Goal: Information Seeking & Learning: Learn about a topic

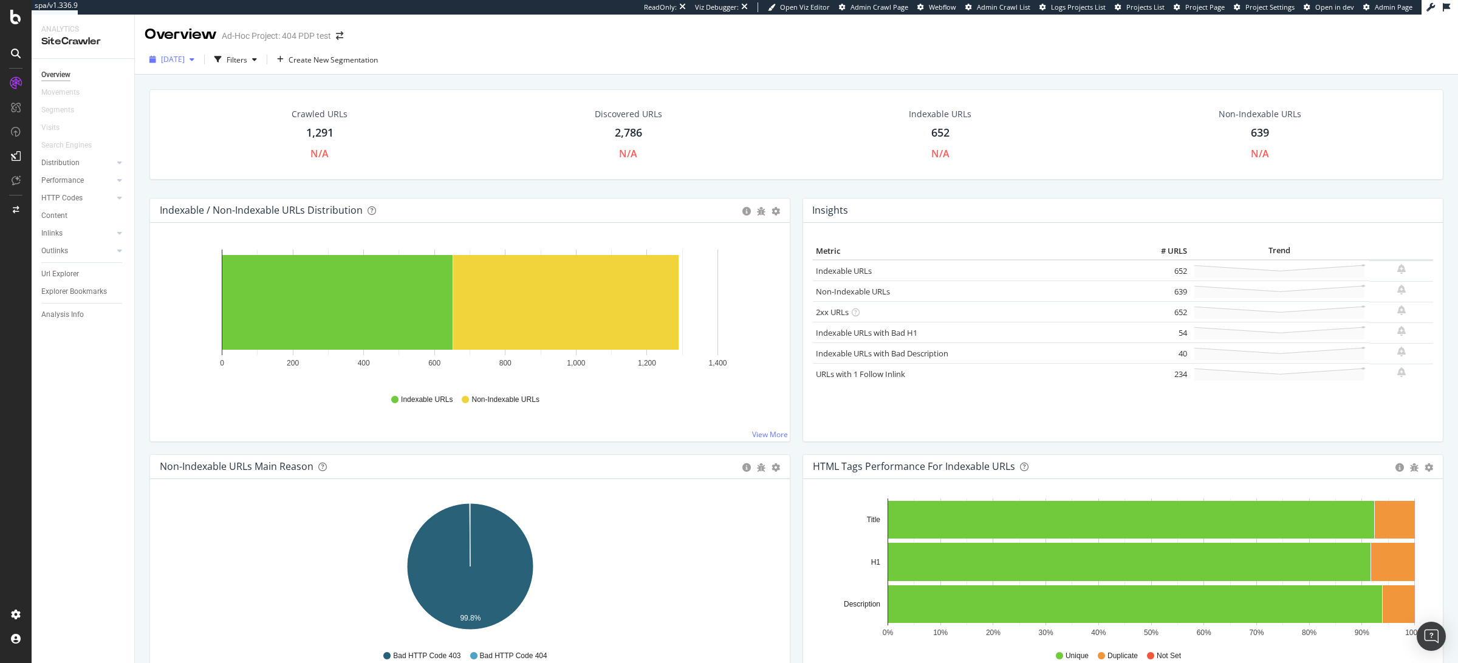
click at [157, 54] on div "2025 Aug. 22nd" at bounding box center [172, 59] width 55 height 18
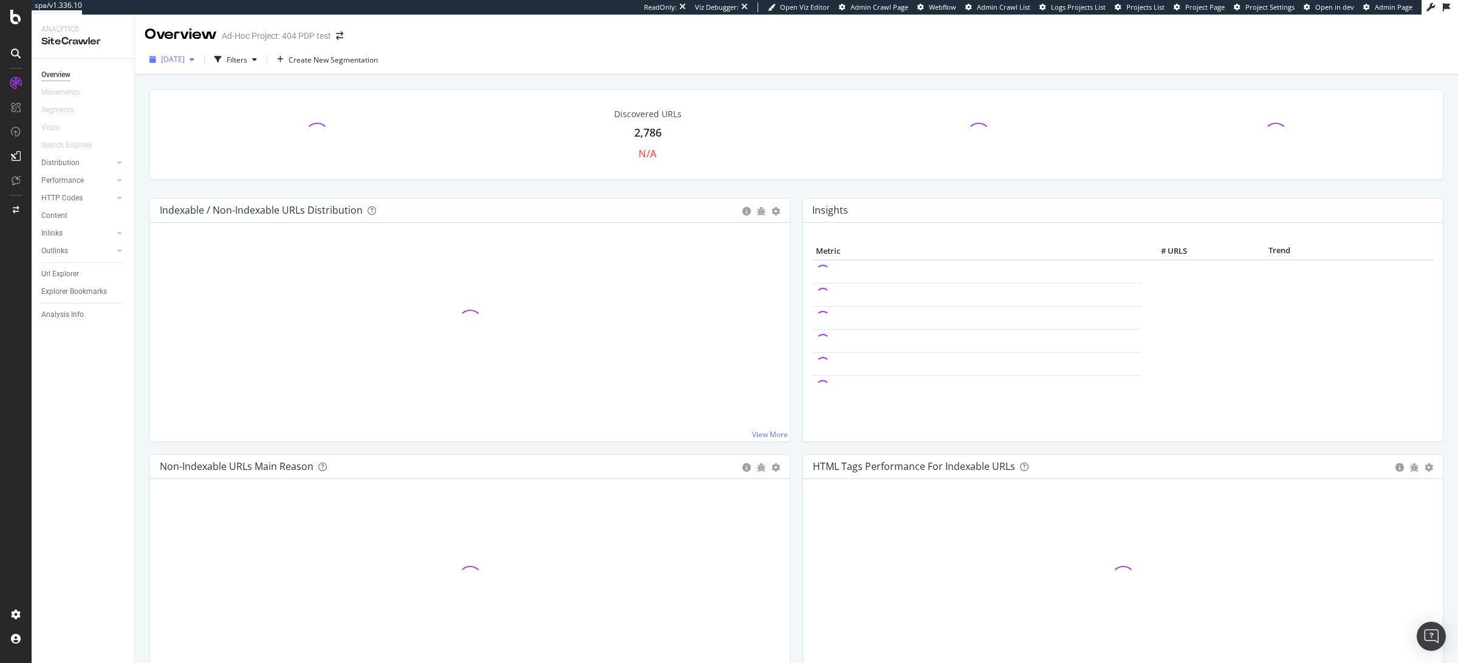
click at [162, 56] on span "[DATE]" at bounding box center [173, 59] width 24 height 10
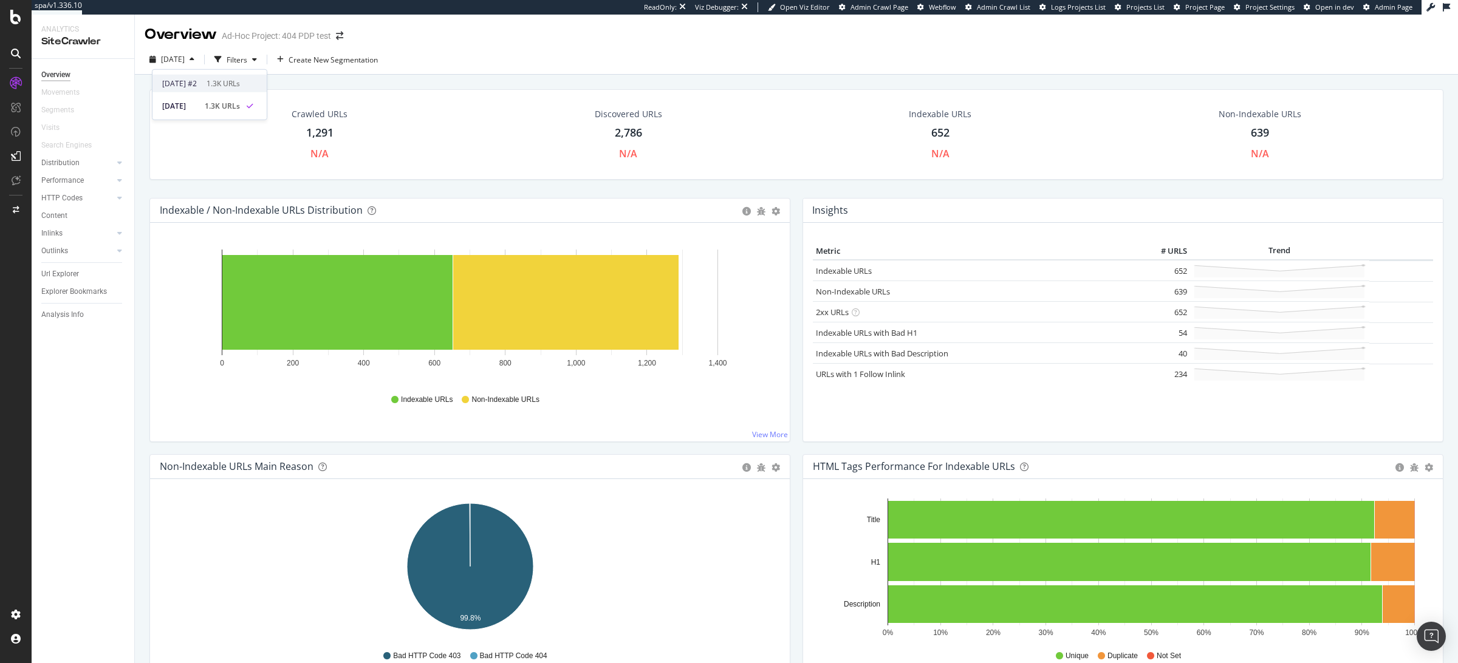
click at [190, 81] on div "[DATE] #2" at bounding box center [180, 83] width 37 height 11
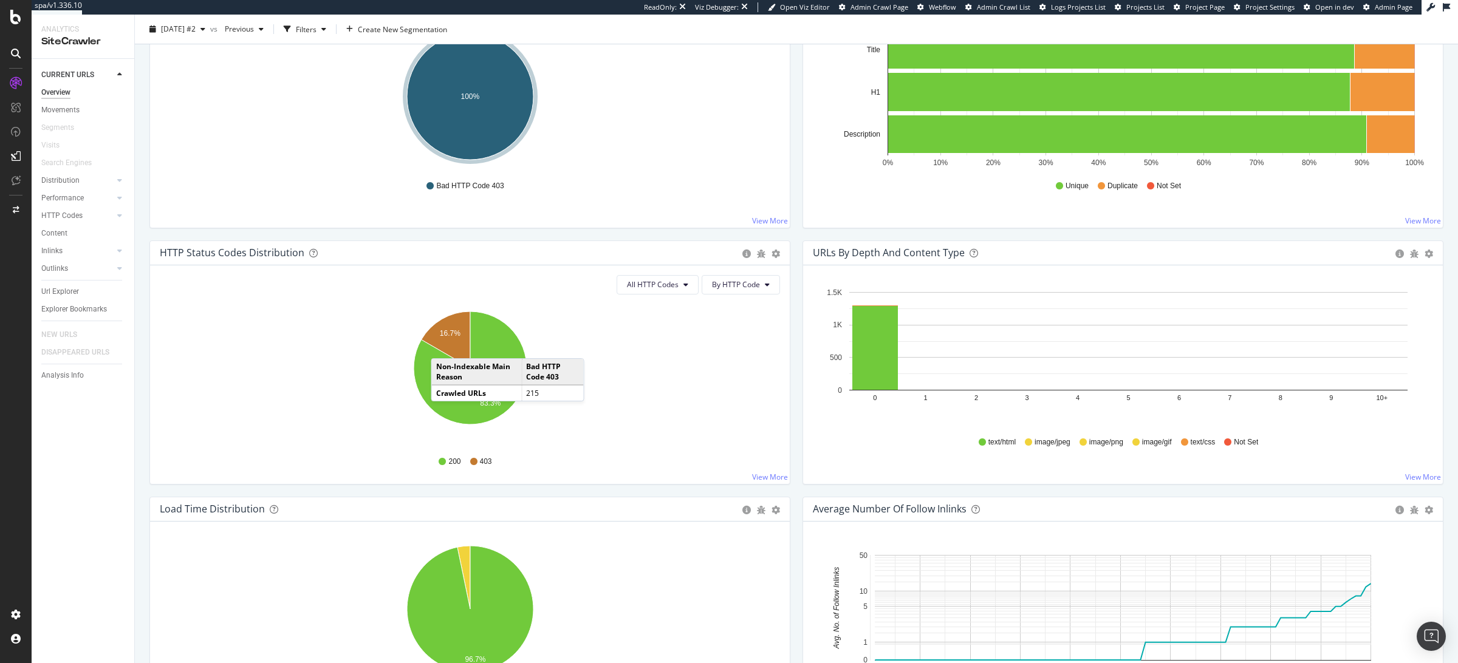
scroll to position [518, 0]
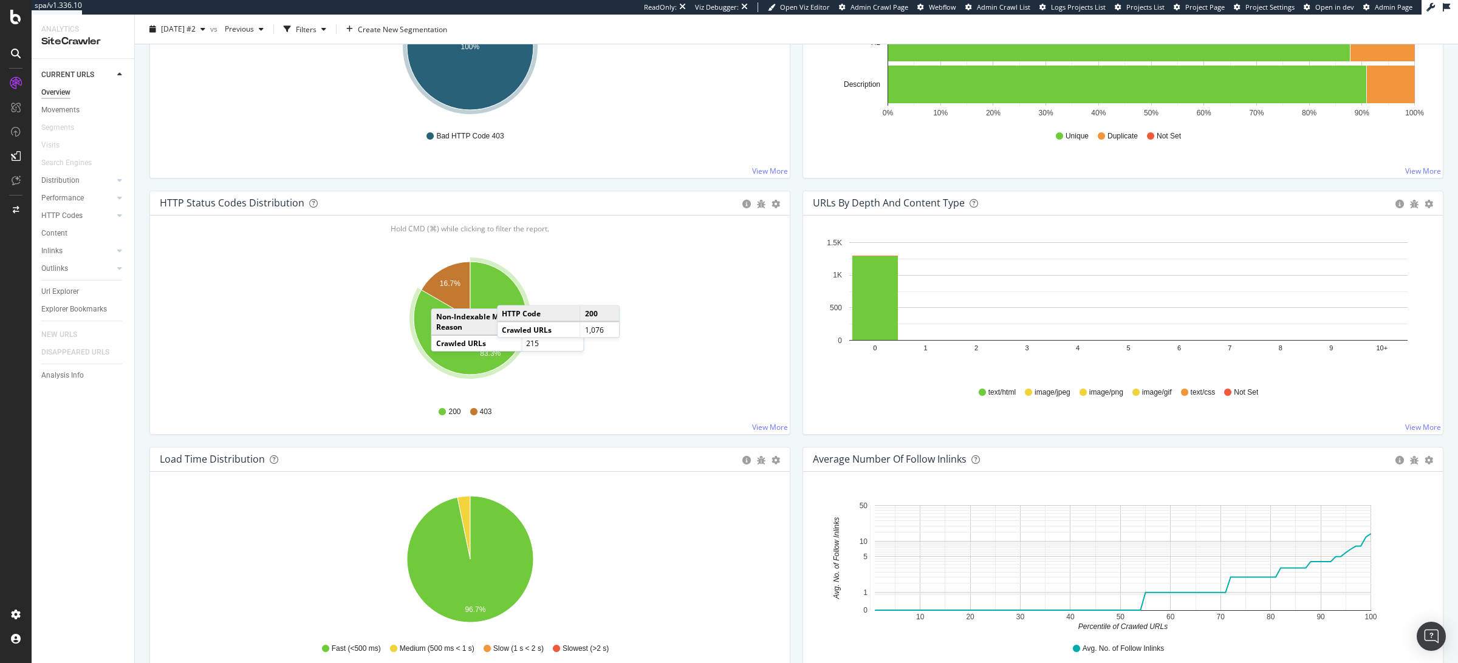
click at [510, 294] on icon "A chart." at bounding box center [470, 318] width 113 height 113
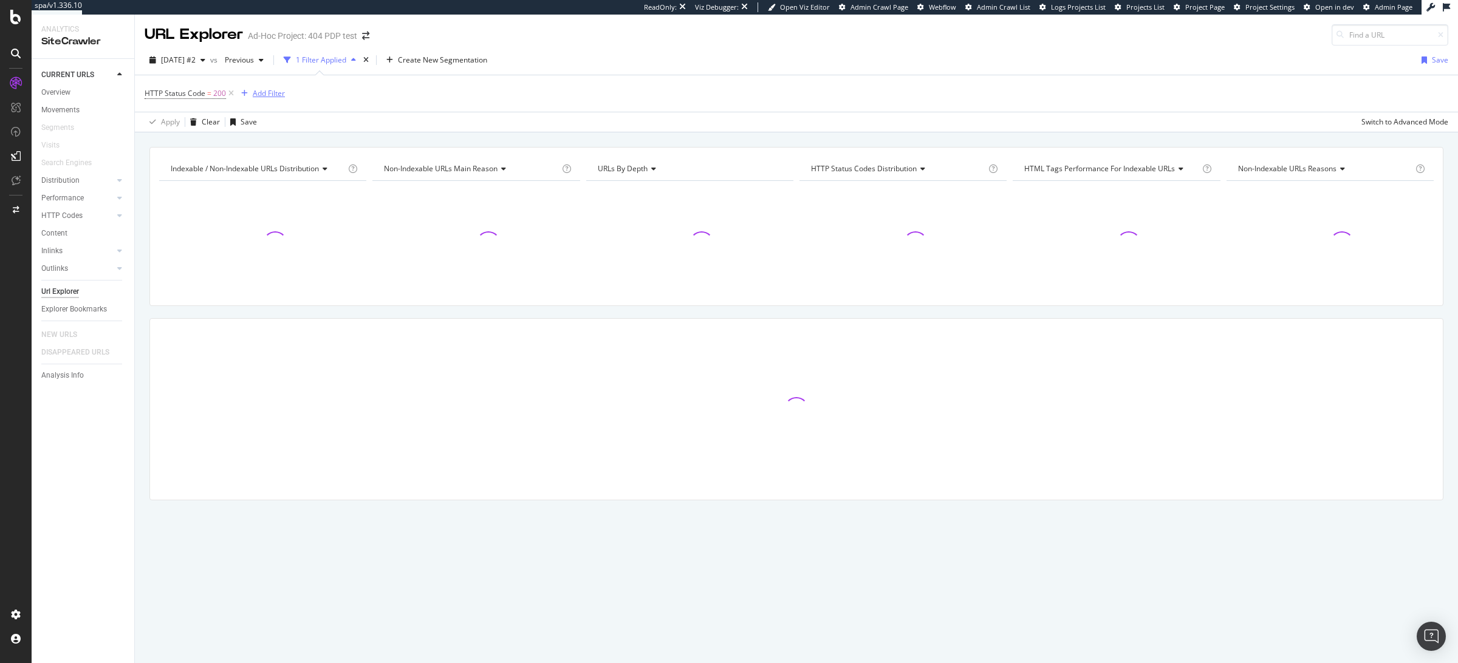
click at [277, 98] on div "Add Filter" at bounding box center [269, 93] width 32 height 10
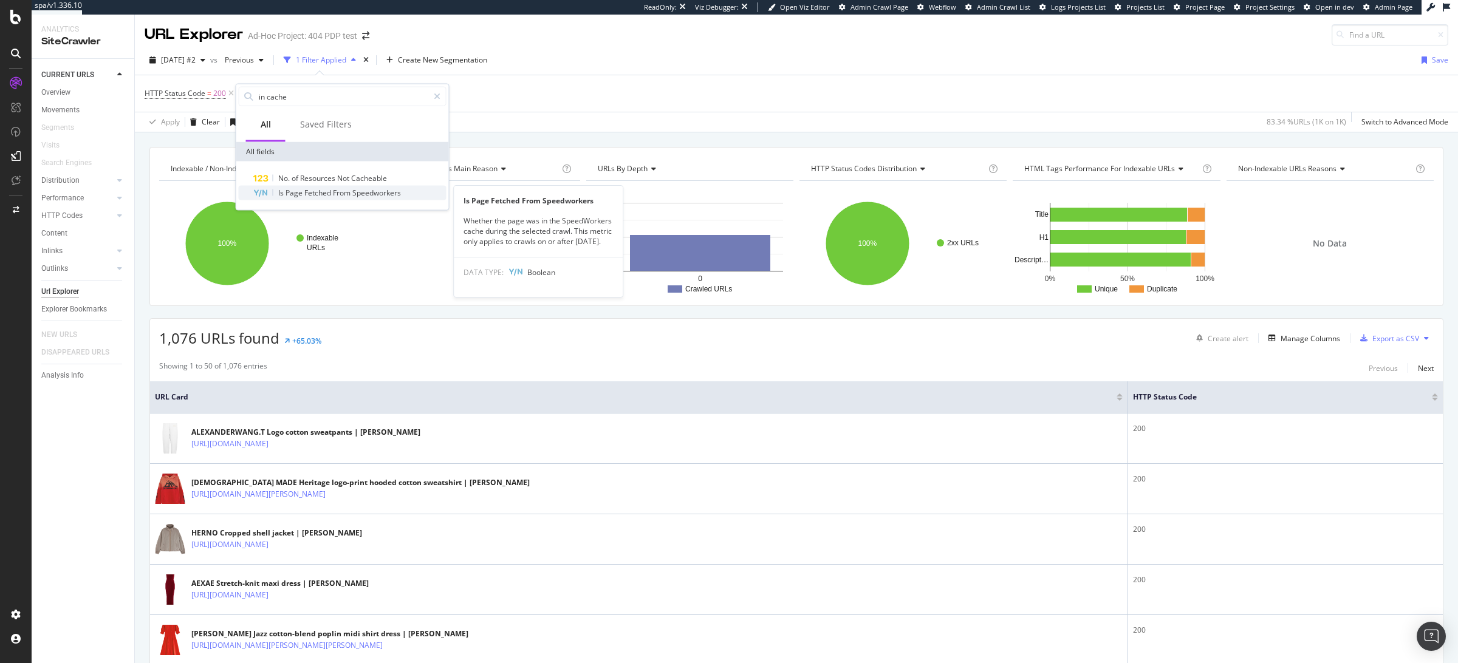
type input "in cache"
click at [319, 191] on span "Fetched" at bounding box center [318, 193] width 29 height 10
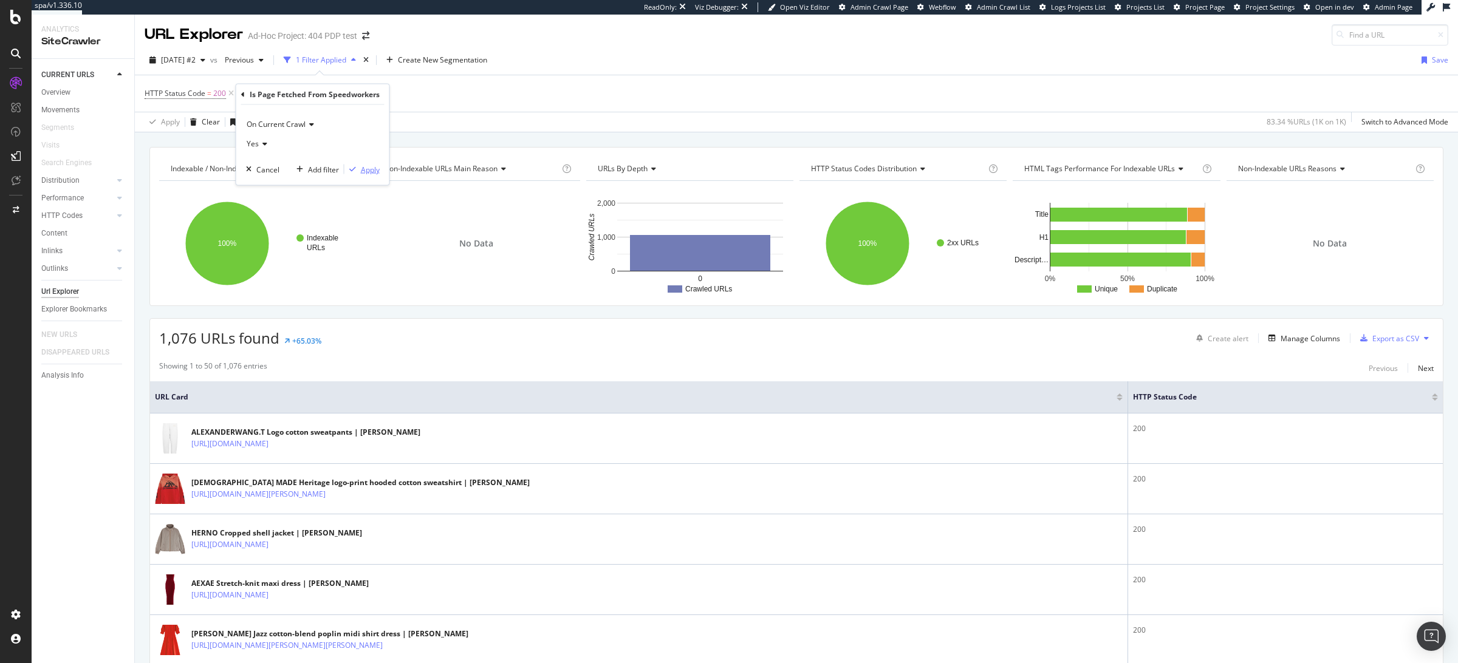
click at [362, 165] on div "Apply" at bounding box center [370, 169] width 19 height 10
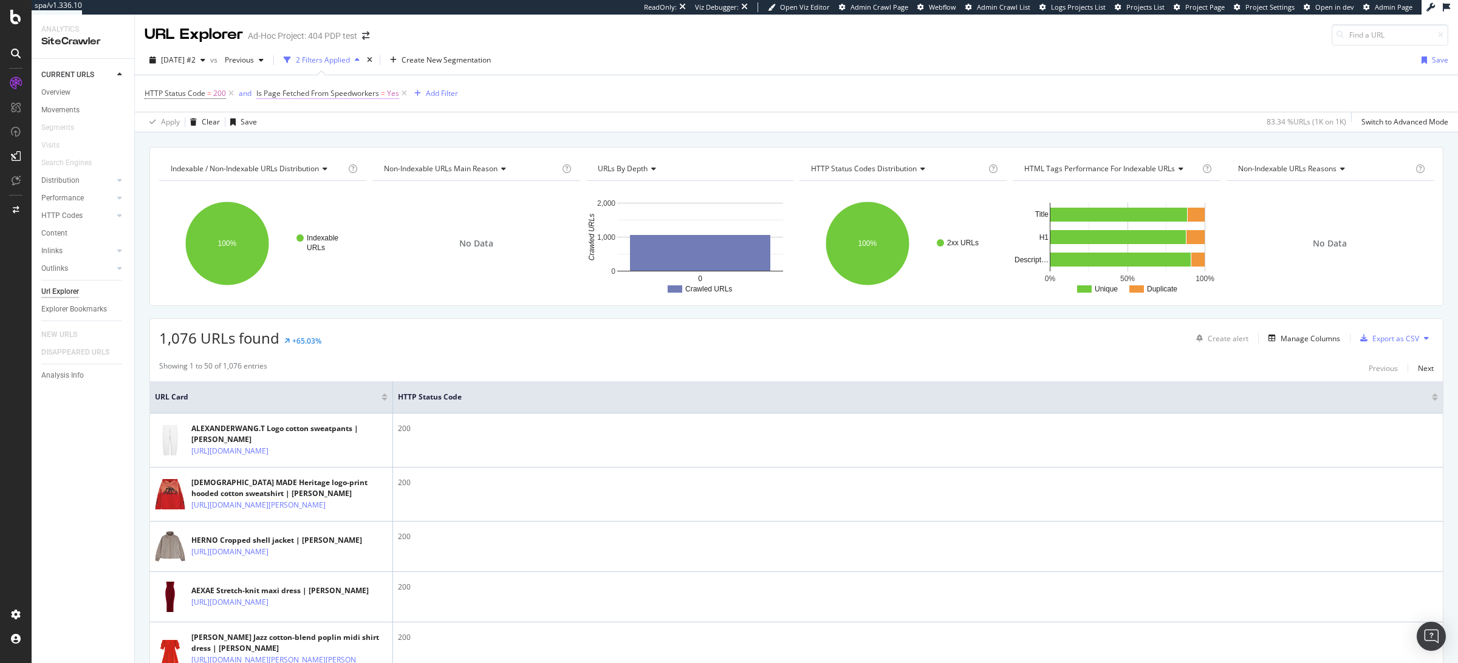
click at [365, 95] on span "Is Page Fetched From Speedworkers" at bounding box center [317, 93] width 123 height 10
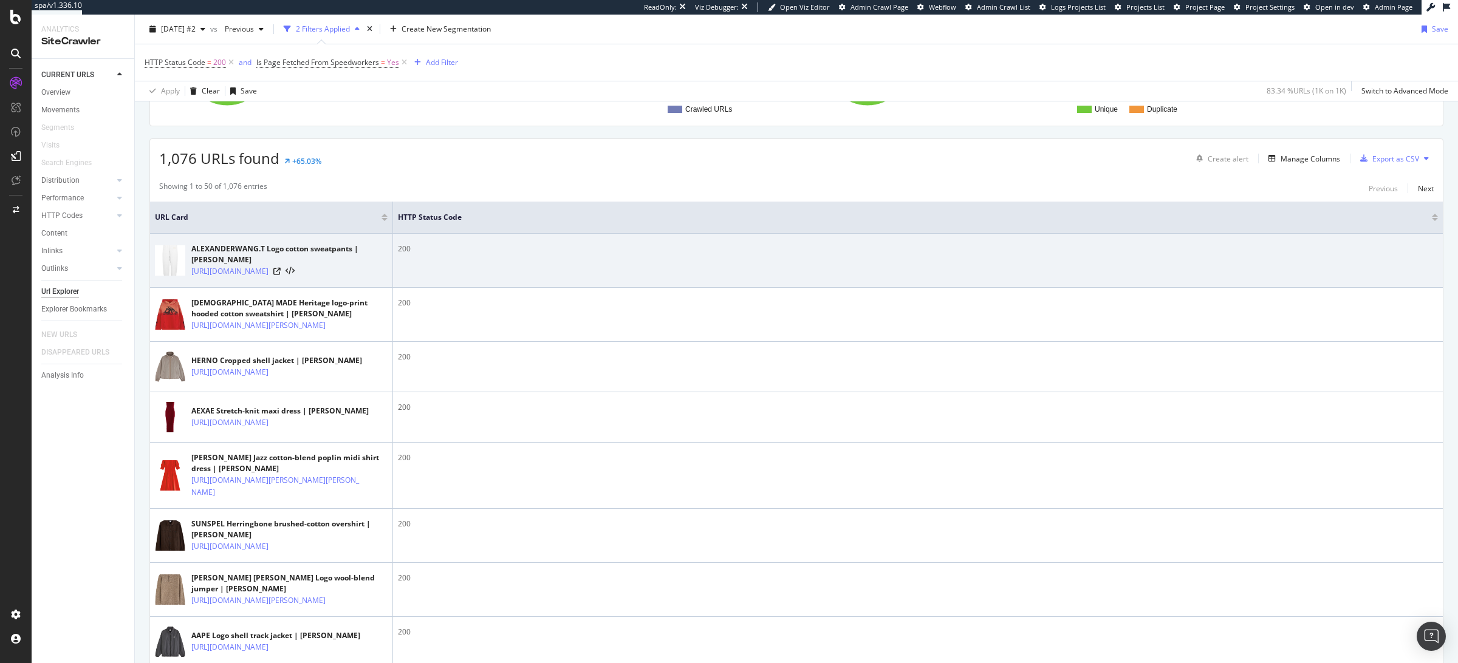
scroll to position [181, 0]
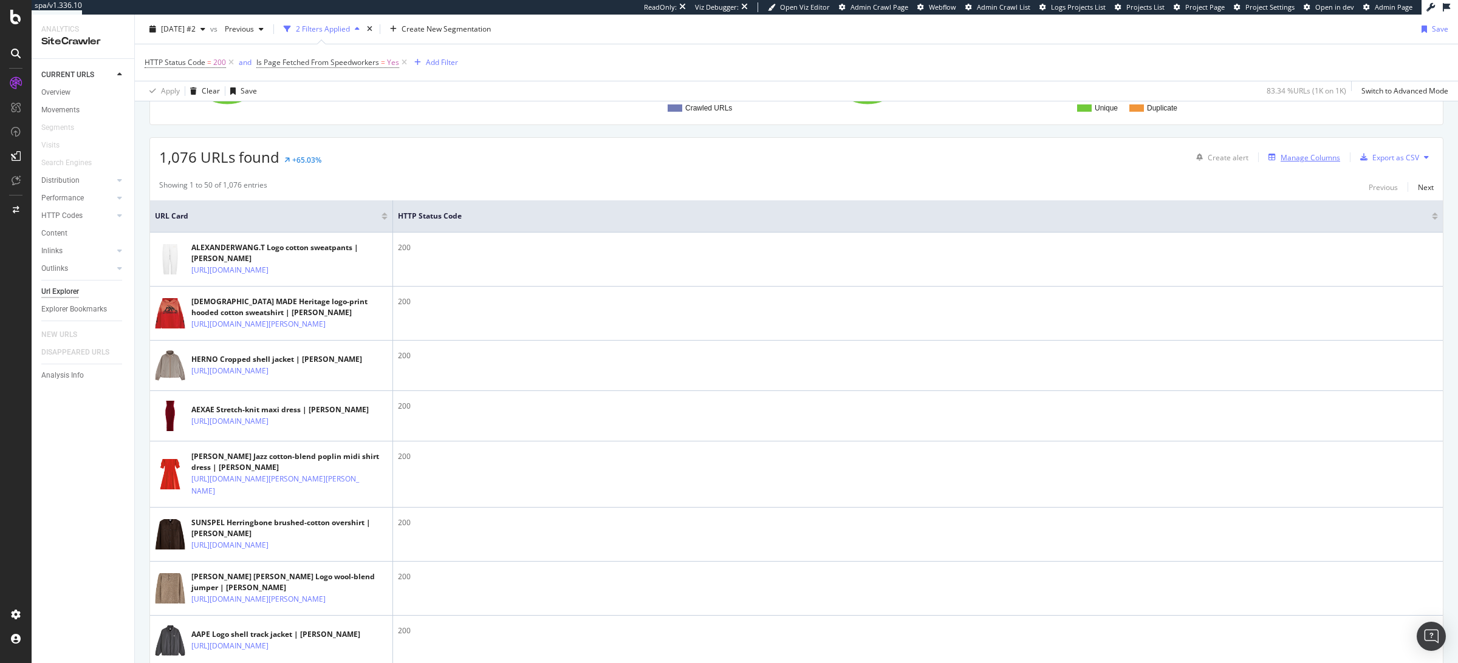
click at [1303, 154] on div "Manage Columns" at bounding box center [1311, 157] width 60 height 10
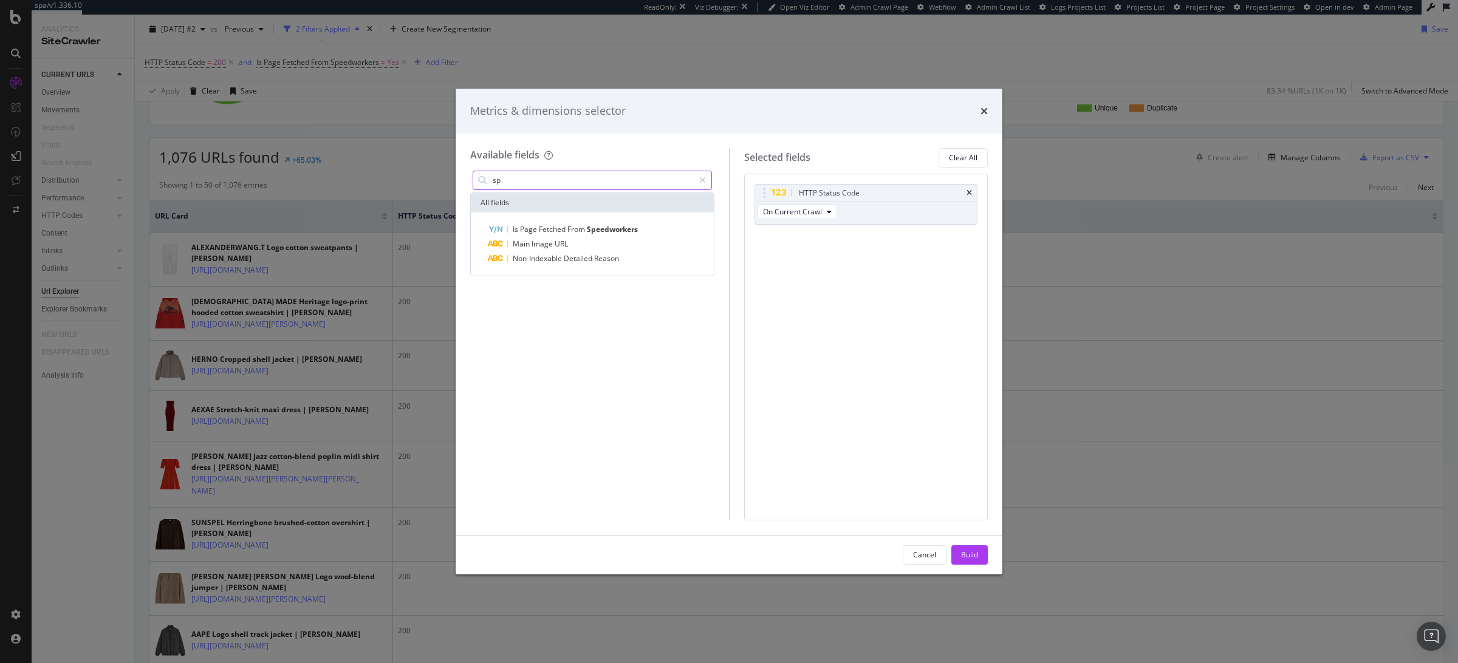
type input "s"
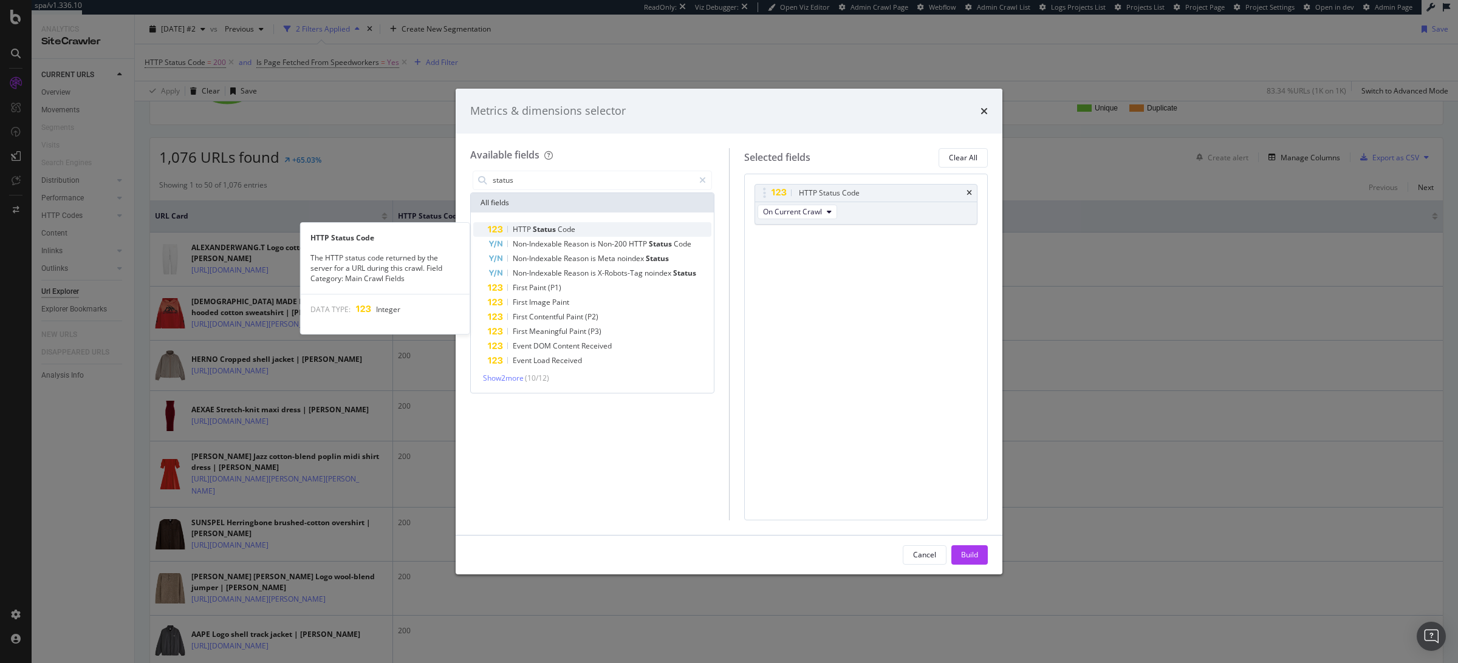
type input "status"
click at [548, 231] on span "Status" at bounding box center [545, 229] width 25 height 10
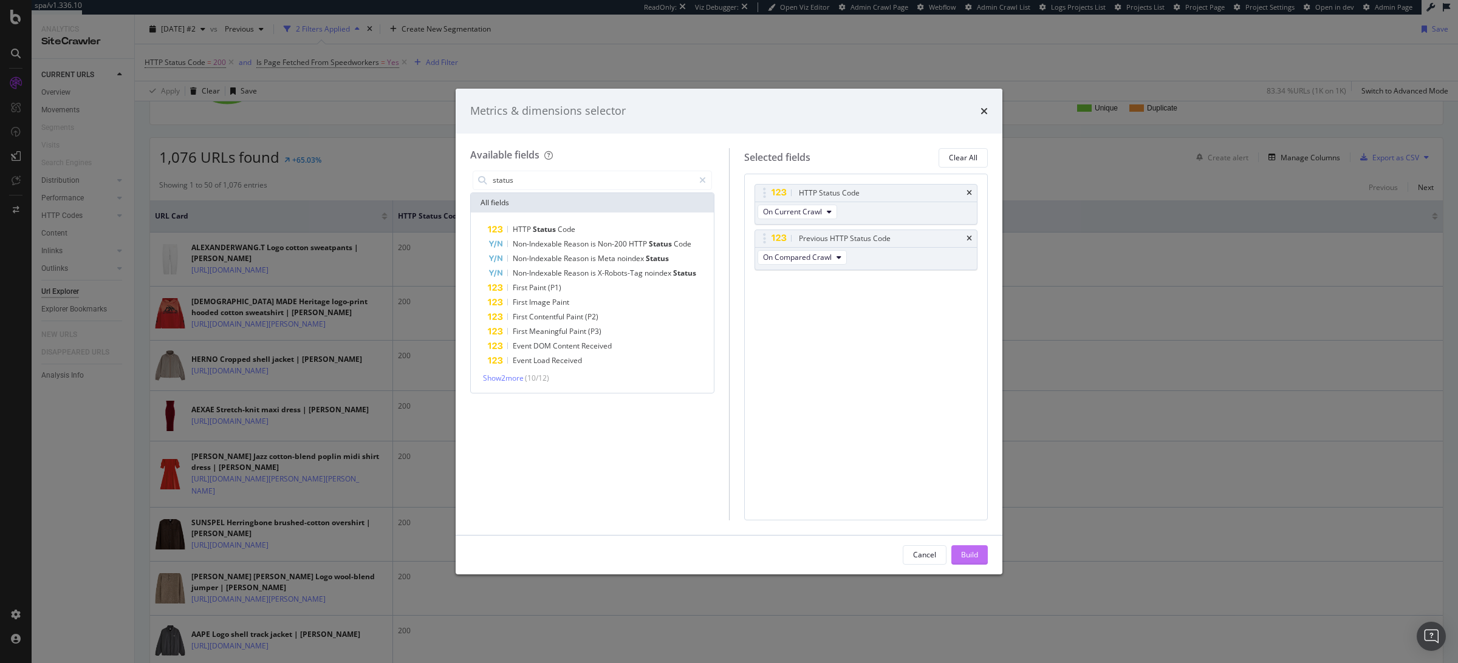
click at [968, 552] on div "Build" at bounding box center [969, 555] width 17 height 10
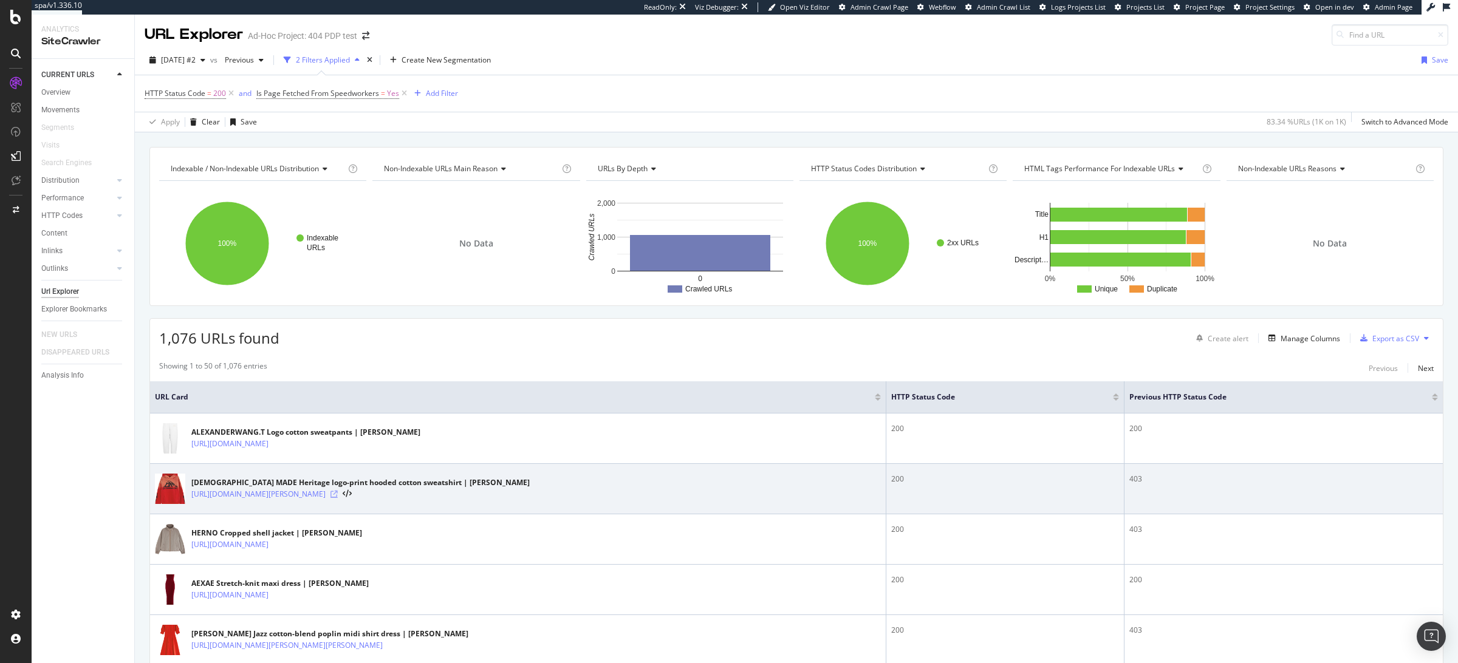
click at [338, 497] on icon at bounding box center [333, 494] width 7 height 7
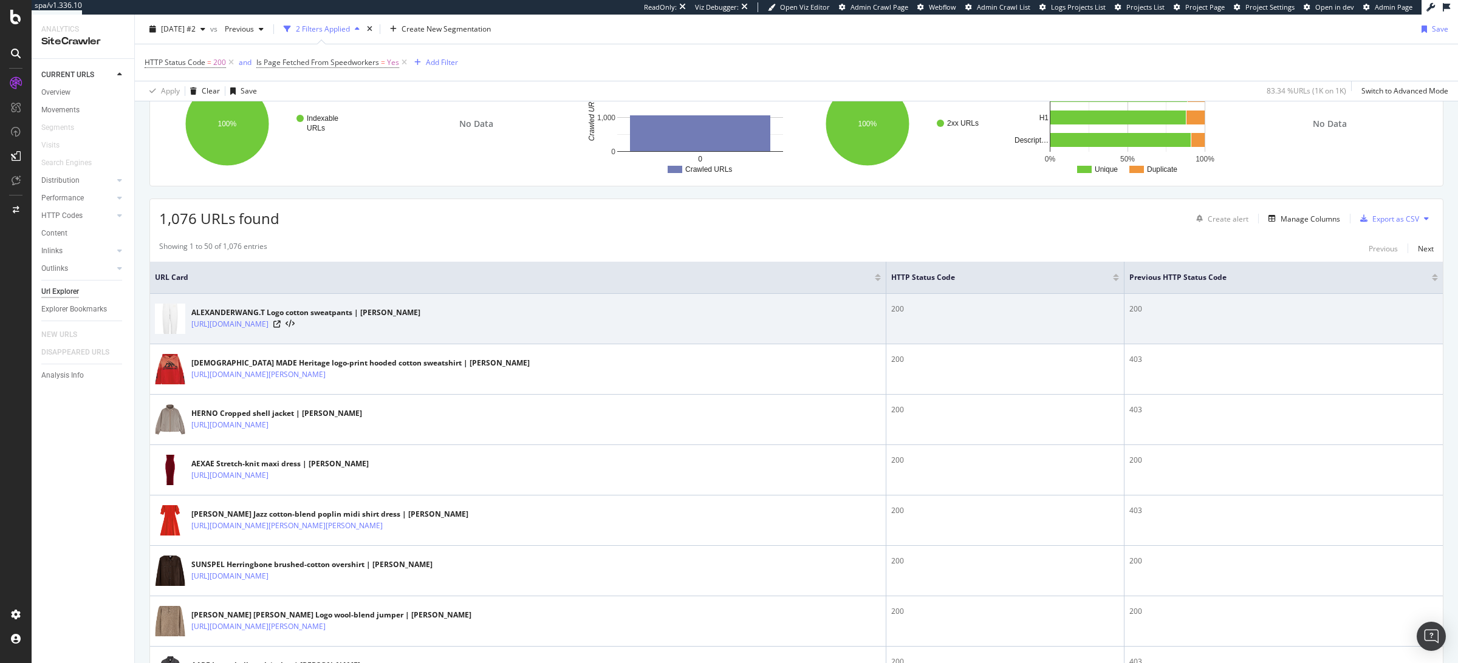
scroll to position [131, 0]
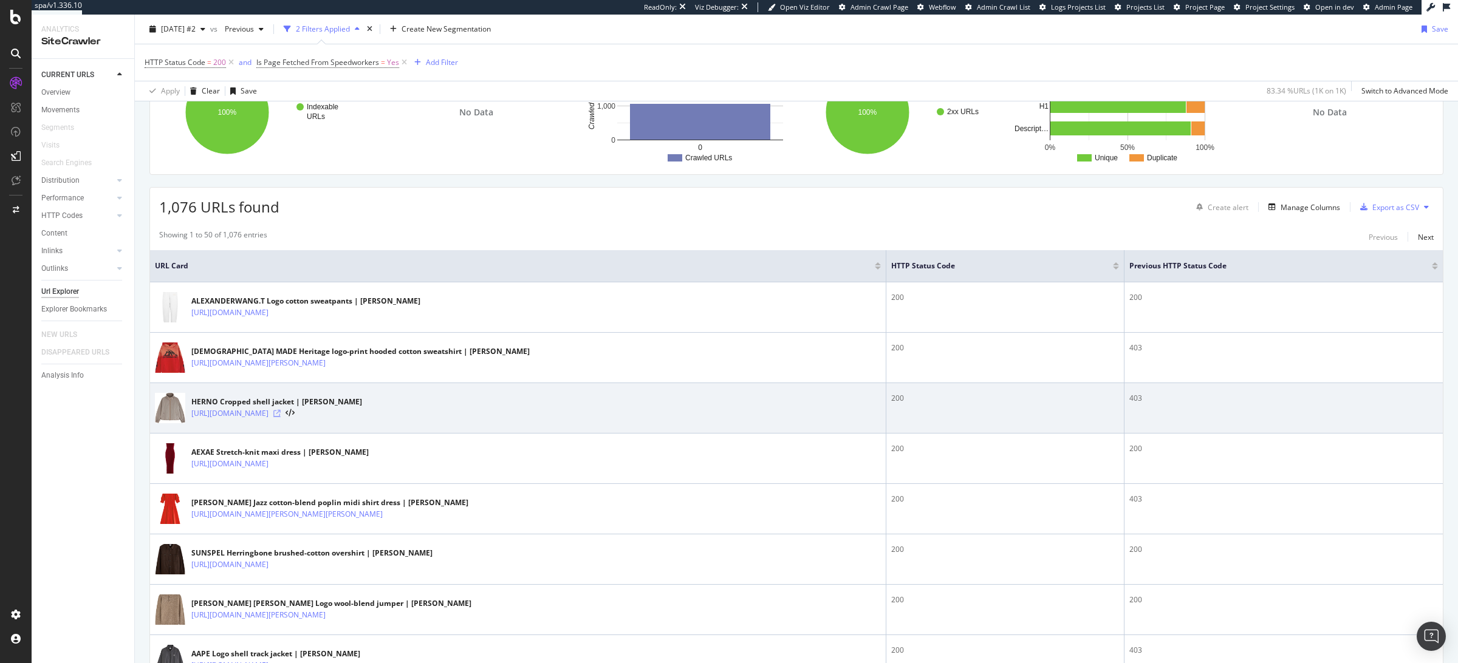
click at [281, 417] on icon at bounding box center [276, 413] width 7 height 7
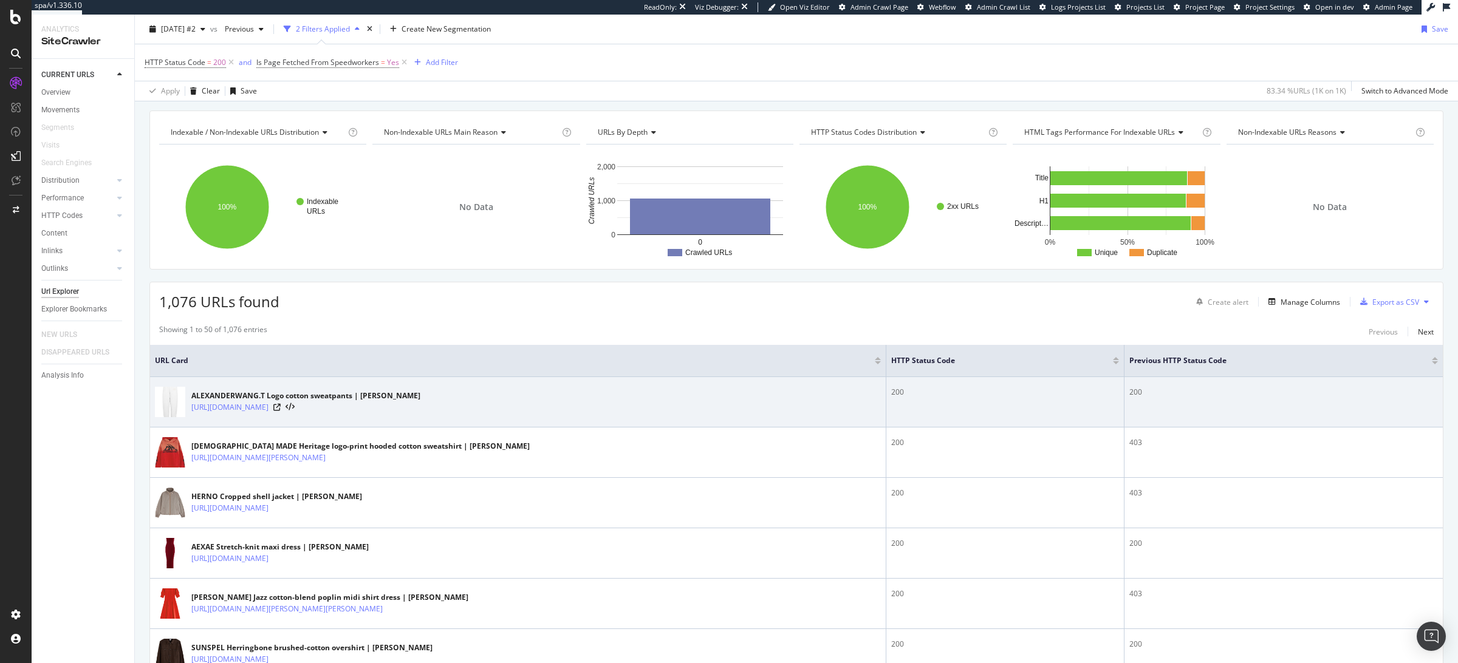
scroll to position [0, 0]
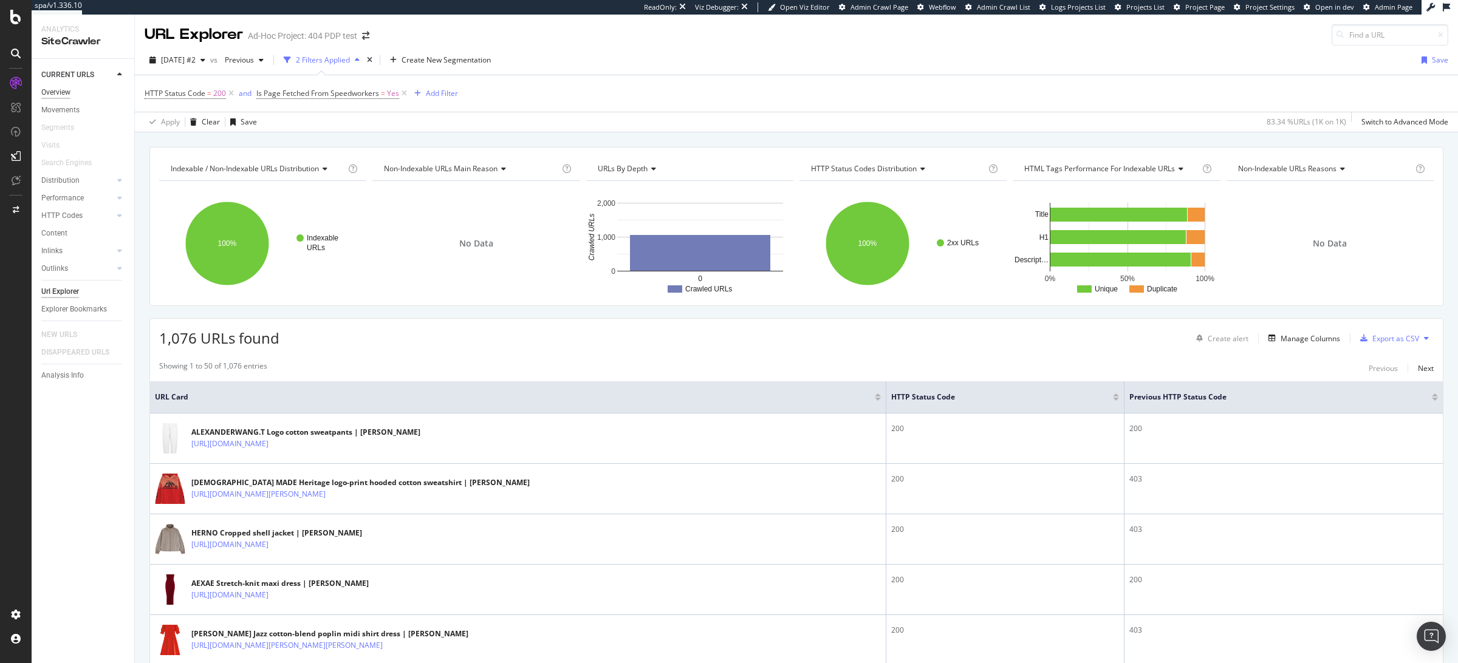
click at [58, 94] on div "Overview" at bounding box center [55, 92] width 29 height 13
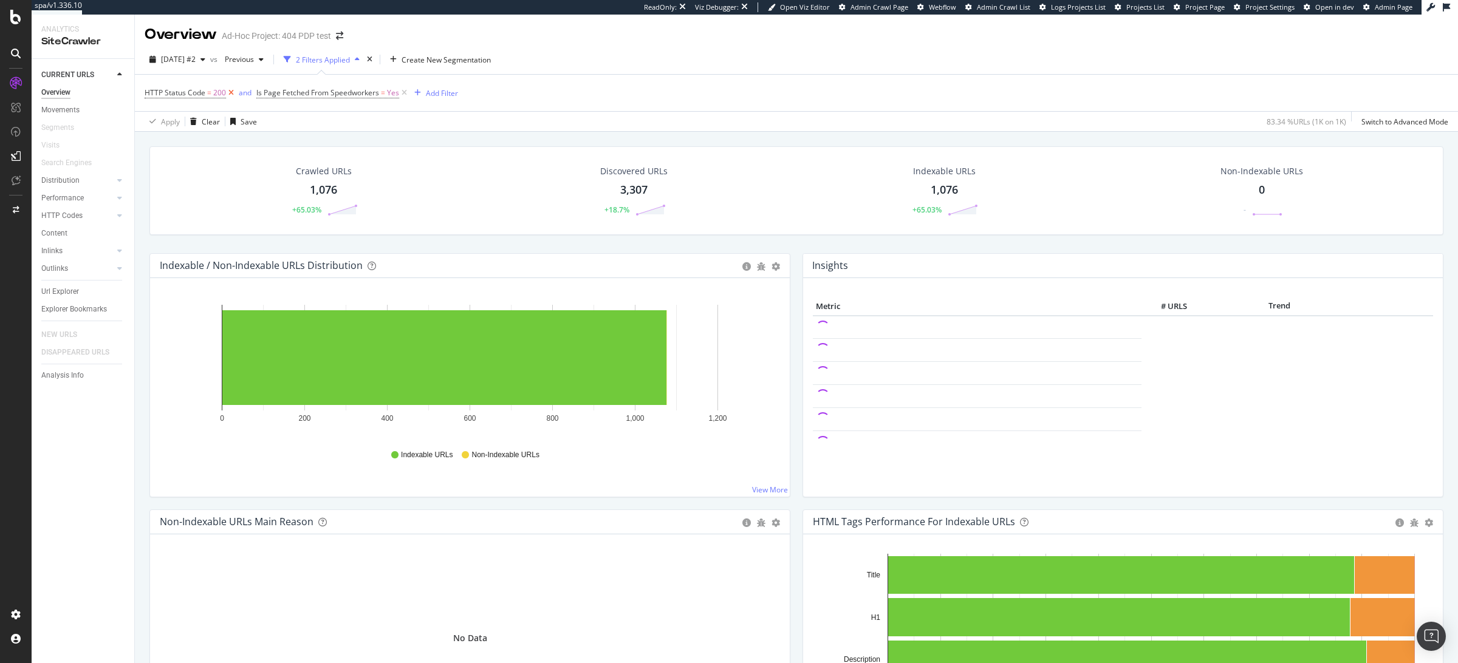
click at [231, 89] on icon at bounding box center [231, 93] width 10 height 12
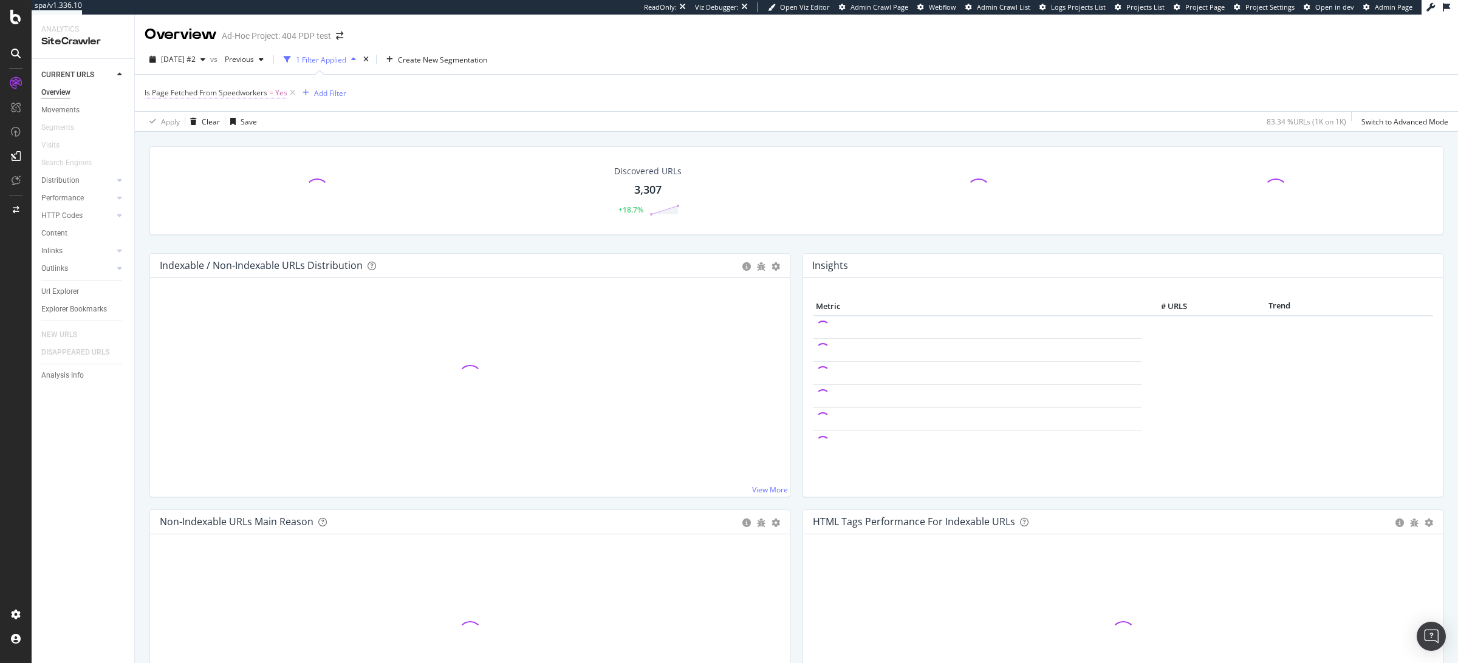
click at [272, 92] on span "=" at bounding box center [271, 92] width 4 height 10
click at [174, 145] on div "Yes" at bounding box center [222, 140] width 134 height 19
click at [179, 183] on div "No" at bounding box center [223, 182] width 130 height 16
click at [267, 163] on div "button" at bounding box center [261, 166] width 16 height 7
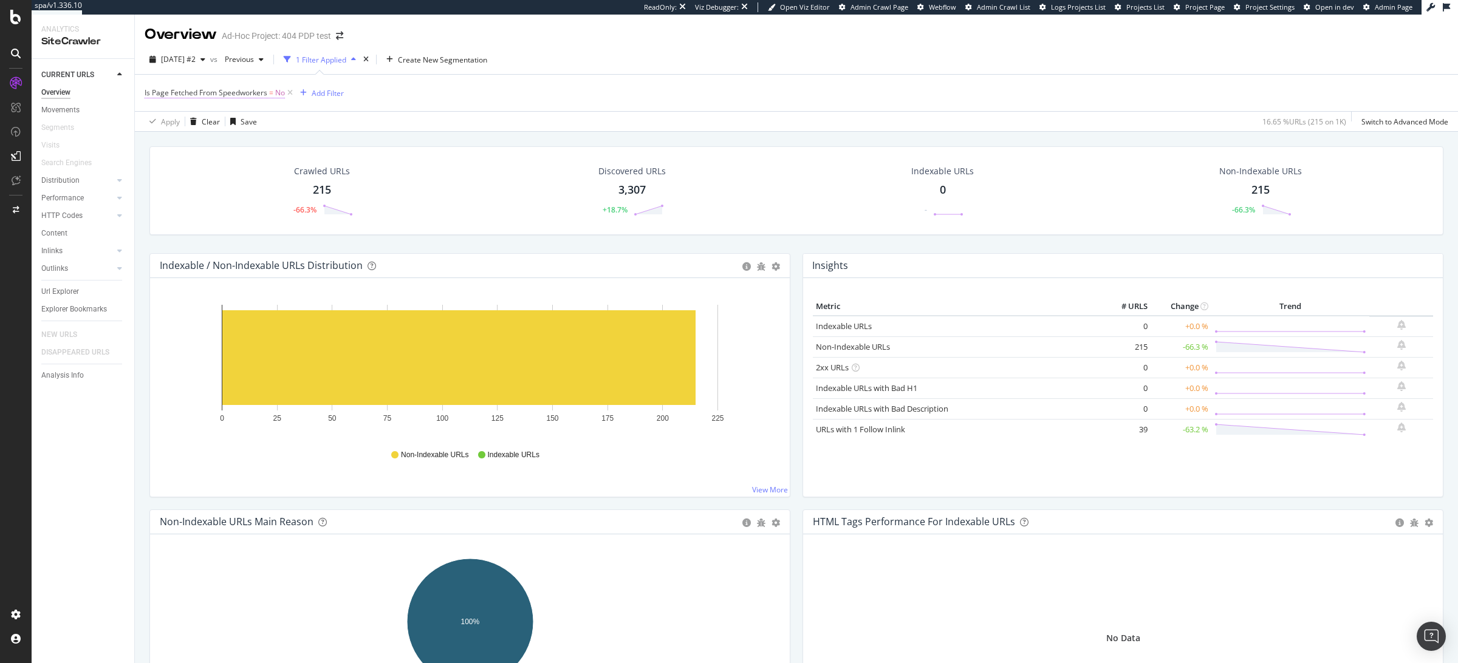
click at [262, 95] on span "Is Page Fetched From Speedworkers" at bounding box center [206, 92] width 123 height 10
click at [173, 142] on icon at bounding box center [169, 140] width 9 height 7
click at [177, 170] on div "Yes" at bounding box center [223, 166] width 130 height 16
click at [284, 175] on div "On Current Crawl Yes Cancel Add filter Apply" at bounding box center [221, 142] width 153 height 80
click at [280, 170] on div "Apply" at bounding box center [279, 166] width 19 height 10
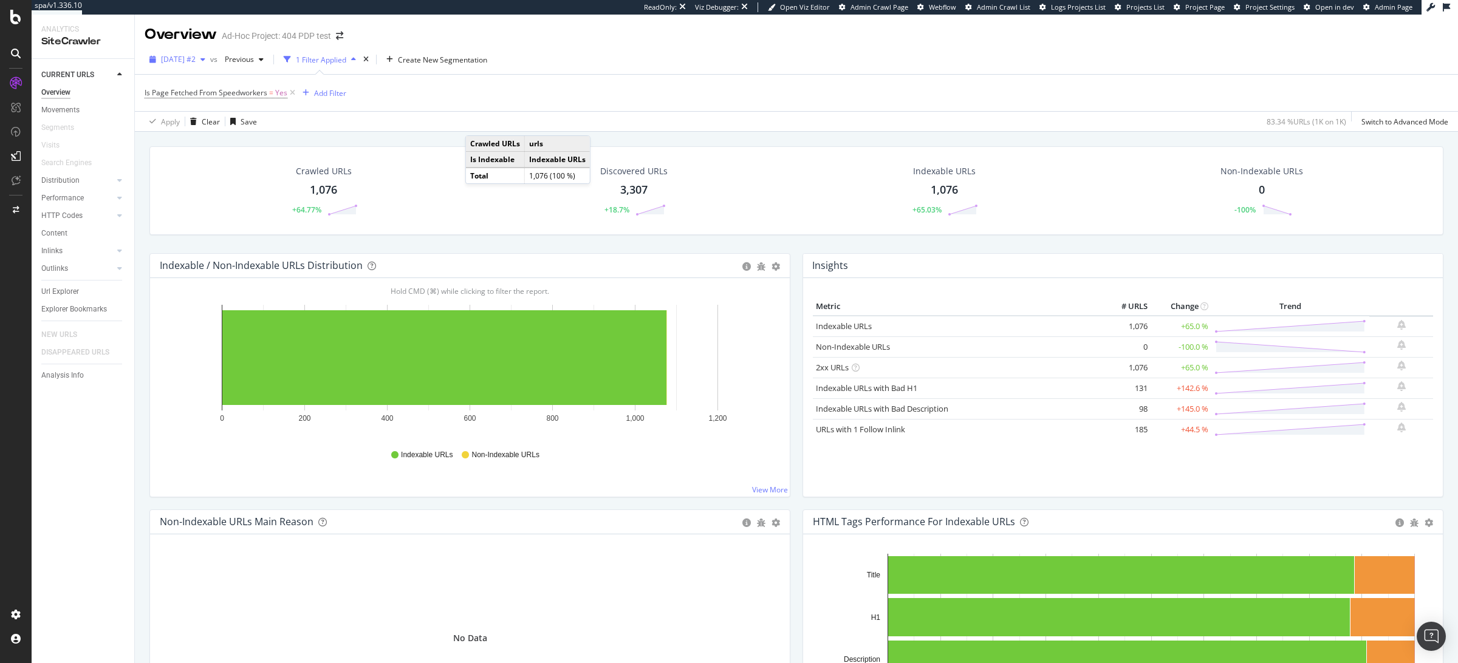
click at [196, 58] on span "[DATE] #2" at bounding box center [178, 59] width 35 height 10
click at [608, 74] on div "Is Page Fetched From Speedworkers = Yes Add Filter Apply Clear Save 83.34 % URL…" at bounding box center [796, 102] width 1323 height 57
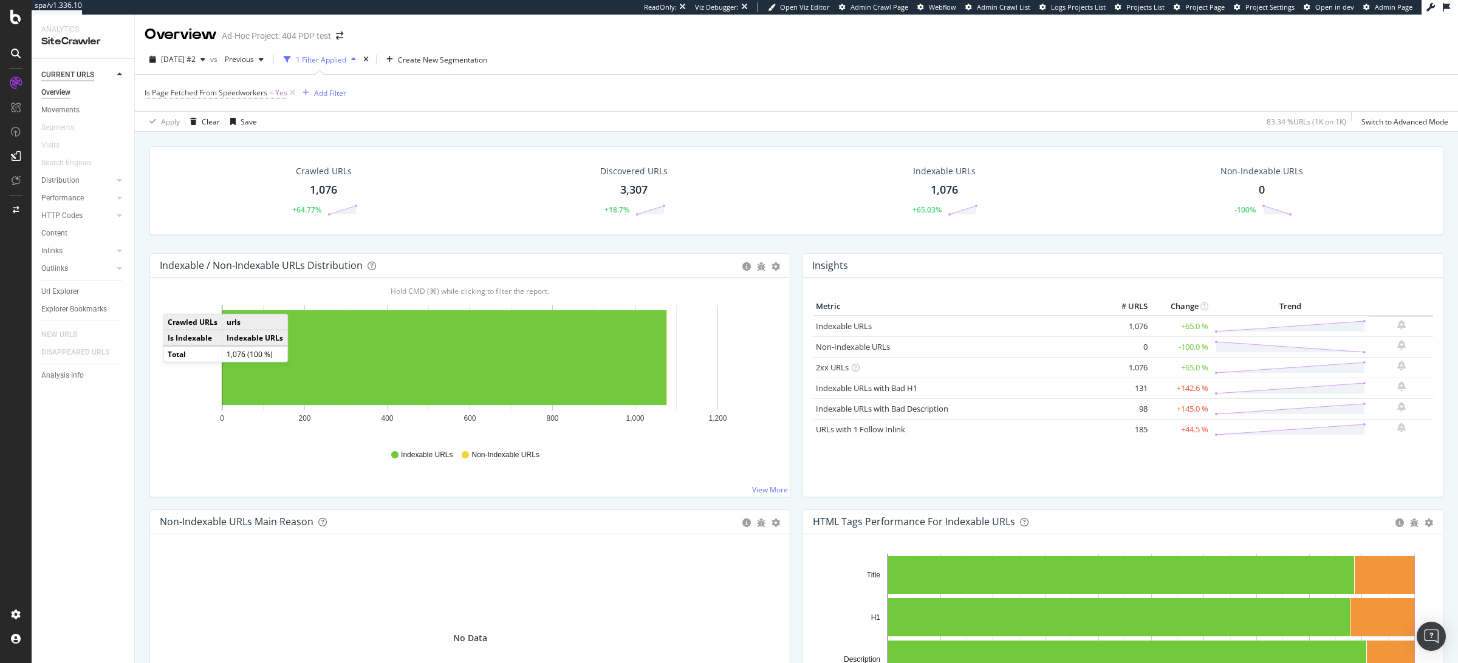
click at [62, 74] on div "CURRENT URLS" at bounding box center [67, 75] width 53 height 13
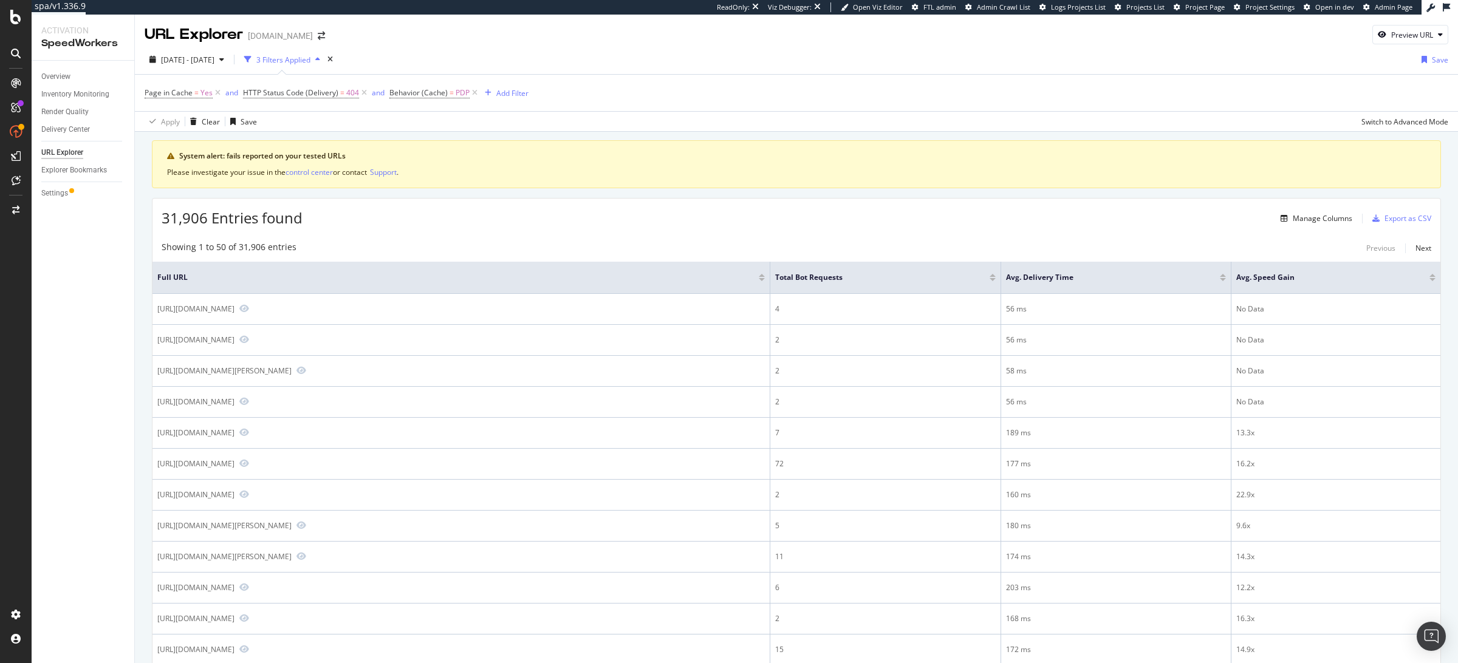
click at [1403, 38] on div "Preview URL" at bounding box center [1412, 35] width 42 height 10
click at [1389, 35] on div "button" at bounding box center [1382, 34] width 18 height 7
click at [1335, 86] on input "url" at bounding box center [1373, 90] width 132 height 21
click at [1335, 89] on input "url" at bounding box center [1373, 90] width 132 height 21
paste input "[URL][DOMAIN_NAME]"
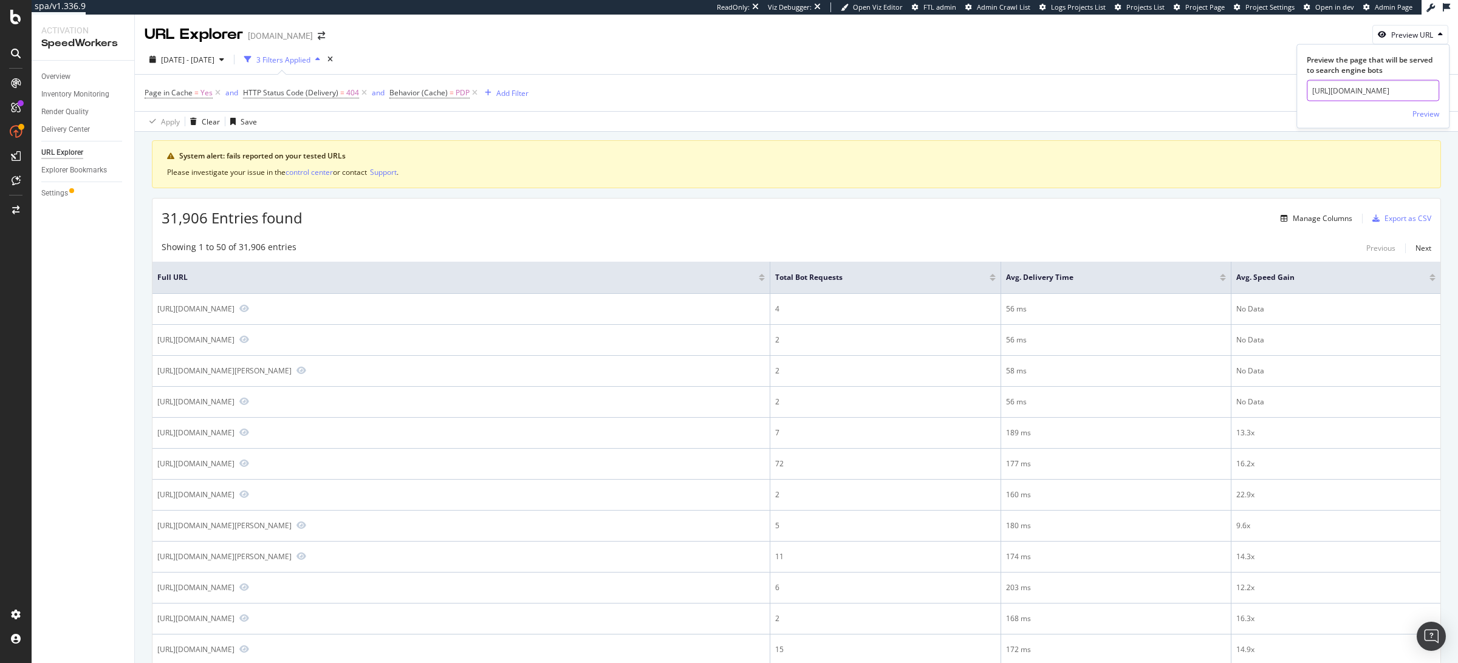
scroll to position [0, 171]
type input "[URL][DOMAIN_NAME]"
click at [1408, 109] on div "Preview" at bounding box center [1373, 112] width 132 height 22
click at [1426, 122] on div "Preview" at bounding box center [1426, 113] width 27 height 18
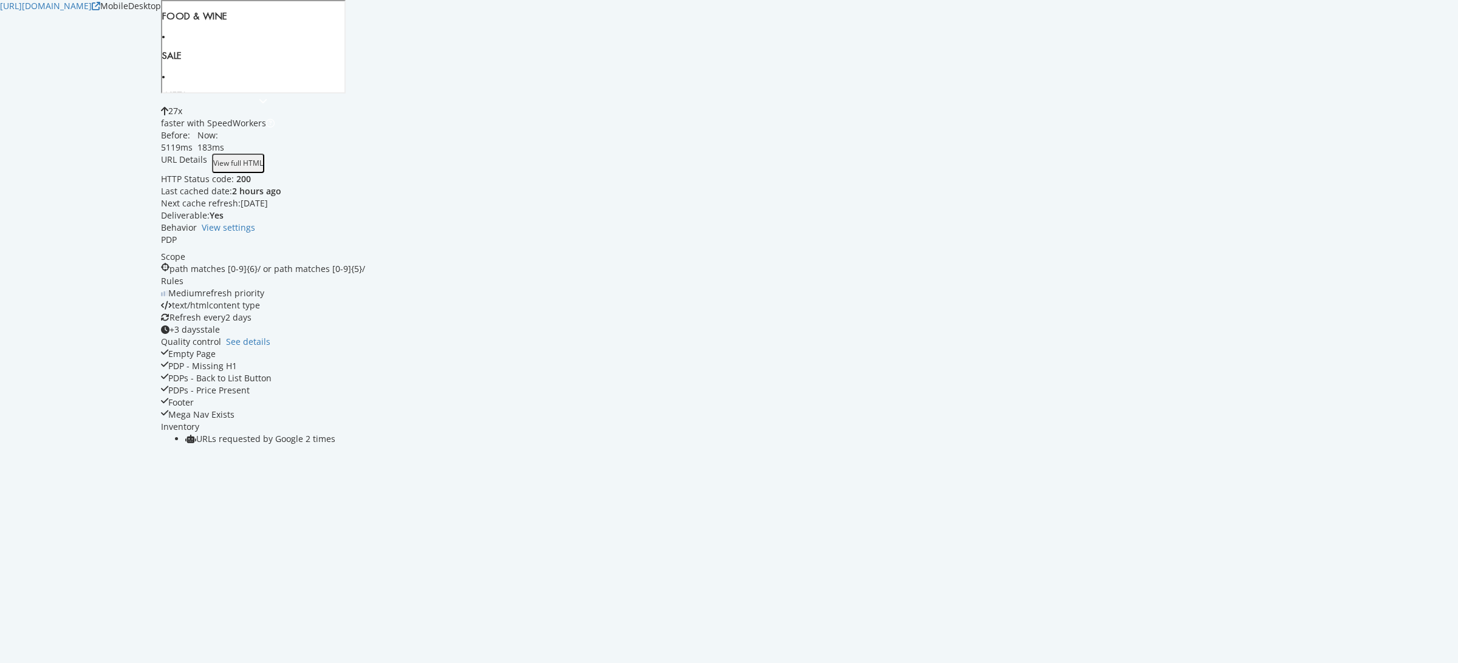
scroll to position [365, 0]
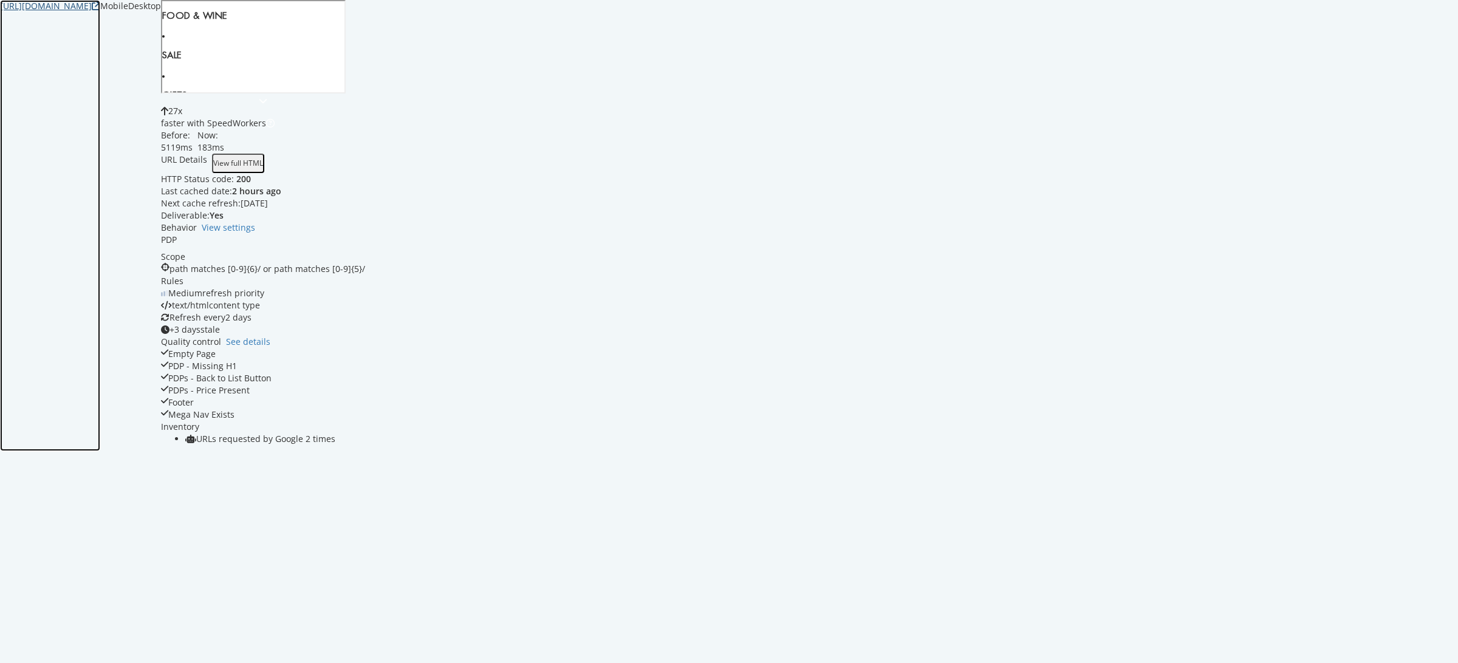
click at [100, 10] on icon at bounding box center [96, 6] width 9 height 9
